Goal: Obtain resource: Download file/media

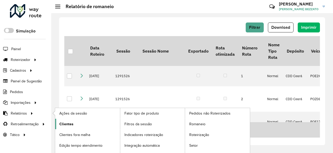
click at [71, 127] on link "Clientes" at bounding box center [87, 124] width 65 height 10
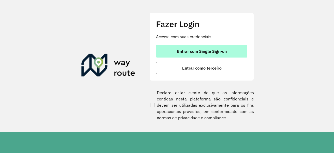
click at [196, 51] on span "Entrar com Single Sign-on" at bounding box center [202, 51] width 50 height 4
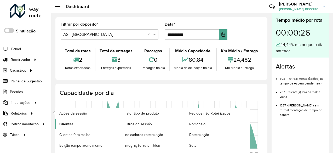
click at [71, 122] on span "Clientes" at bounding box center [66, 123] width 14 height 5
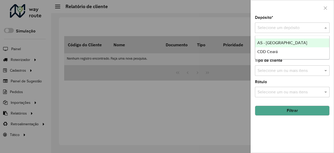
click at [287, 27] on input "text" at bounding box center [287, 28] width 59 height 6
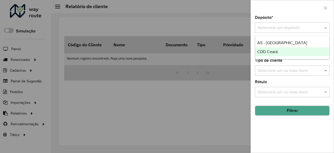
click at [274, 49] on span "CDD Ceará" at bounding box center [268, 51] width 20 height 4
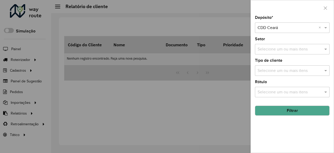
click at [273, 113] on button "Filtrar" at bounding box center [292, 111] width 75 height 10
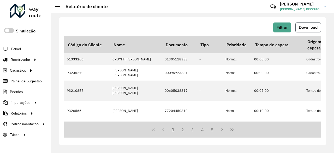
click at [313, 26] on span "Download" at bounding box center [308, 27] width 19 height 4
